Goal: Find specific page/section: Find specific page/section

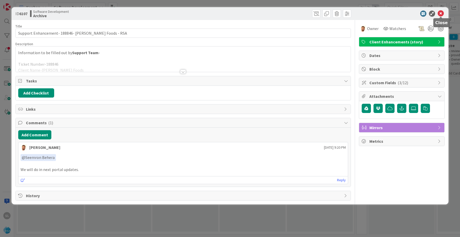
click at [441, 14] on icon at bounding box center [441, 14] width 6 height 6
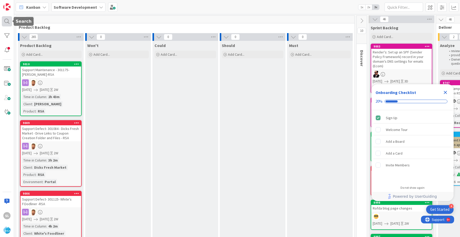
click at [7, 24] on div at bounding box center [7, 21] width 10 height 10
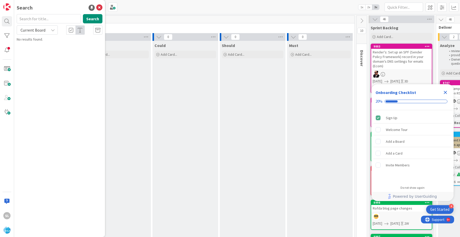
click at [49, 18] on input "text" at bounding box center [49, 18] width 64 height 9
type input "trigs"
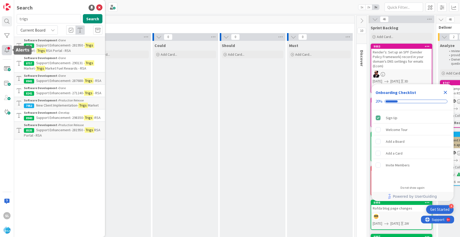
click at [9, 51] on div at bounding box center [7, 50] width 10 height 10
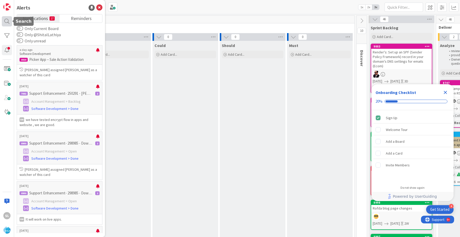
click at [7, 23] on div at bounding box center [7, 21] width 10 height 10
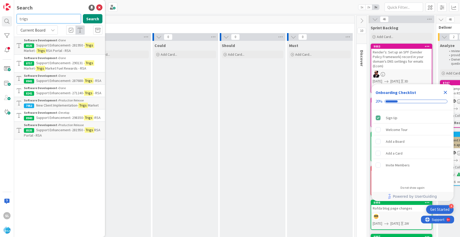
click at [58, 19] on input "trigs" at bounding box center [49, 18] width 64 height 9
type input "7952"
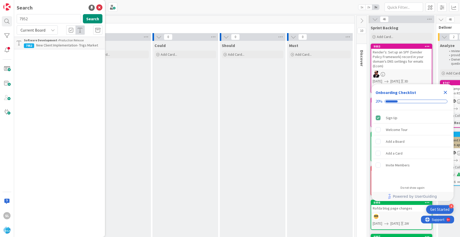
click at [77, 46] on span "New Client Implementation- Trigs Market" at bounding box center [67, 45] width 62 height 5
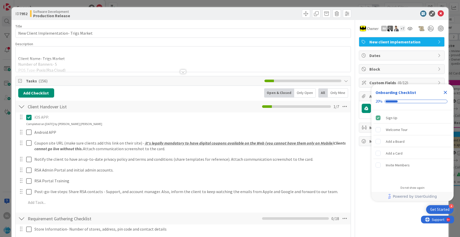
click at [442, 15] on icon at bounding box center [441, 14] width 6 height 6
click at [442, 13] on icon at bounding box center [441, 14] width 6 height 6
